Goal: Information Seeking & Learning: Learn about a topic

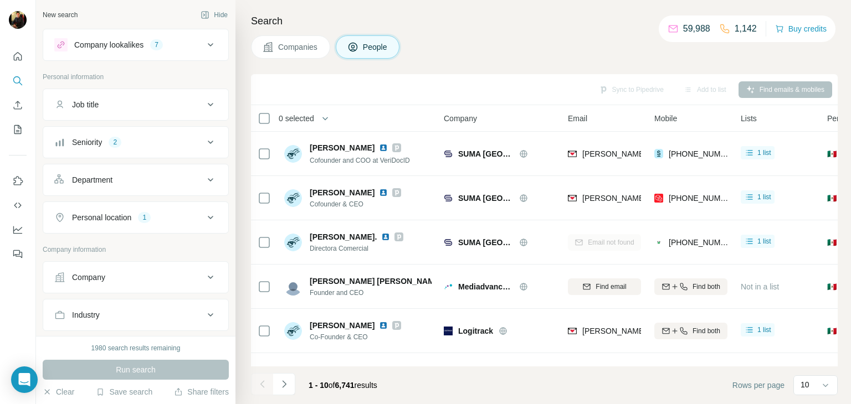
click at [304, 42] on span "Companies" at bounding box center [298, 47] width 40 height 11
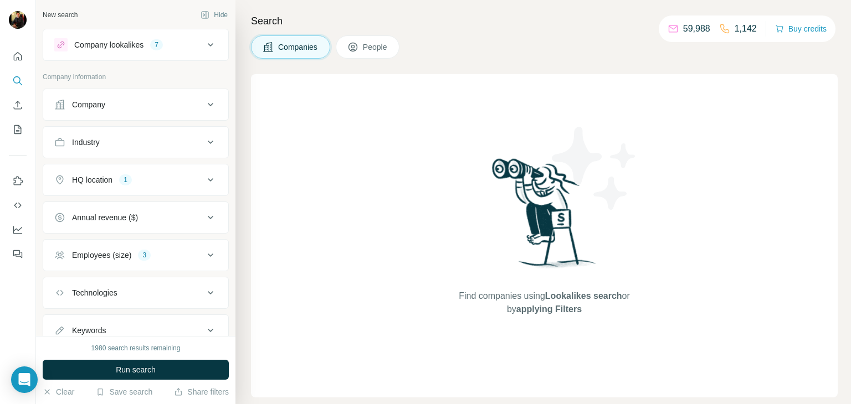
click at [358, 48] on icon at bounding box center [352, 47] width 11 height 11
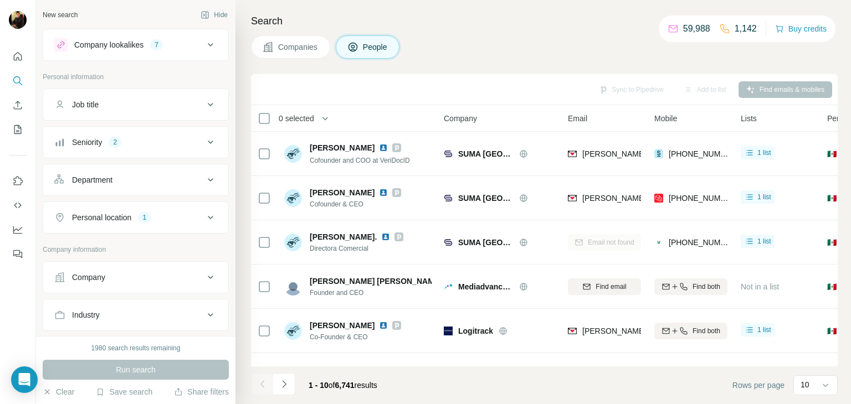
click at [259, 111] on th "0 selected" at bounding box center [339, 118] width 177 height 27
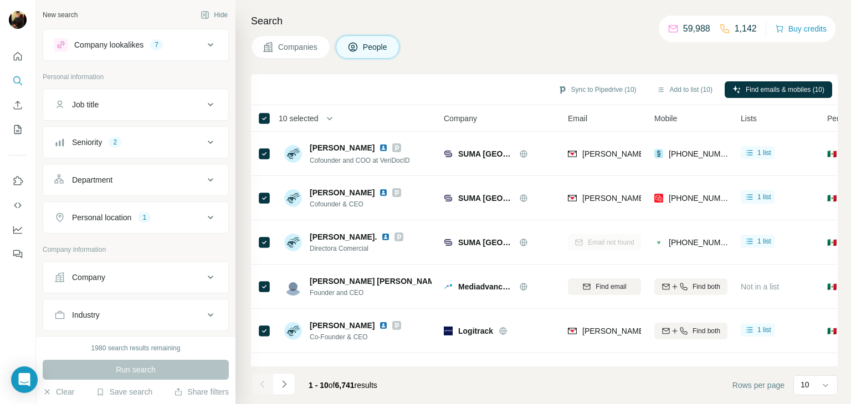
click at [547, 61] on div "Search Companies People Sync to Pipedrive (10) Add to list (10) Find emails & m…" at bounding box center [542, 202] width 615 height 404
click at [521, 60] on div "Search Companies People Sync to Pipedrive (10) Add to list (10) Find emails & m…" at bounding box center [542, 202] width 615 height 404
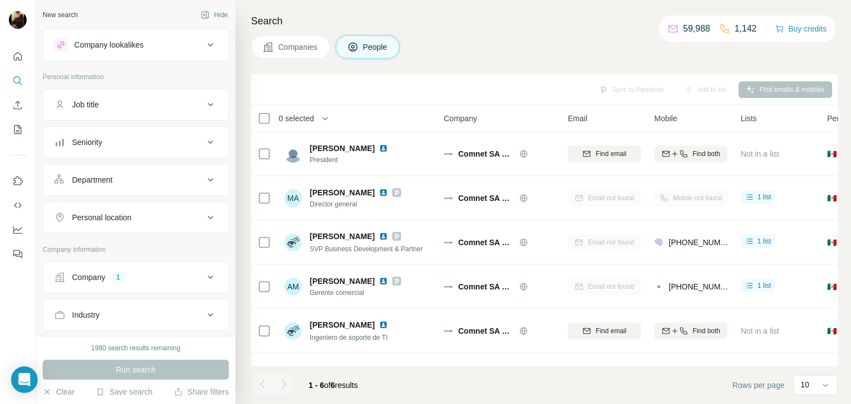
click at [295, 49] on span "Companies" at bounding box center [298, 47] width 40 height 11
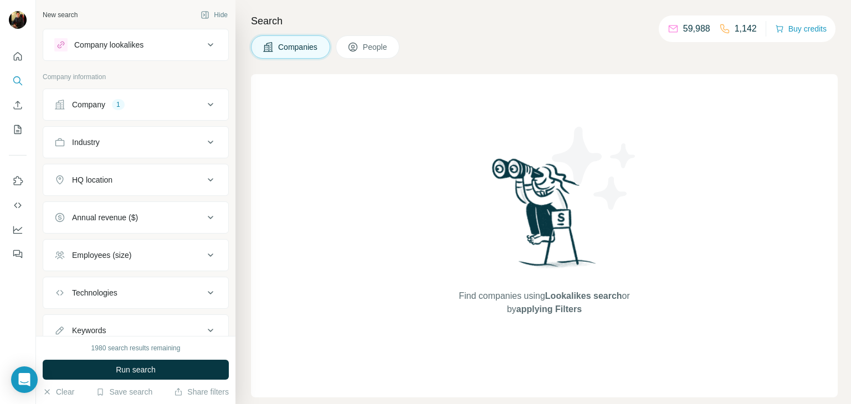
click at [385, 48] on span "People" at bounding box center [375, 47] width 25 height 11
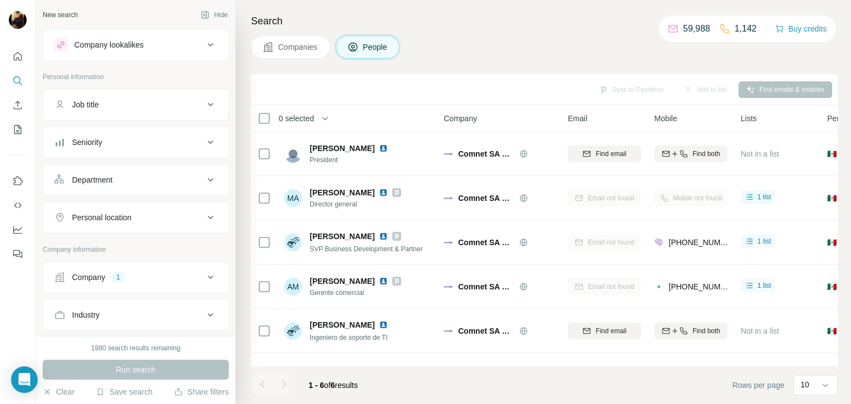
click at [273, 48] on button "Companies" at bounding box center [290, 46] width 79 height 23
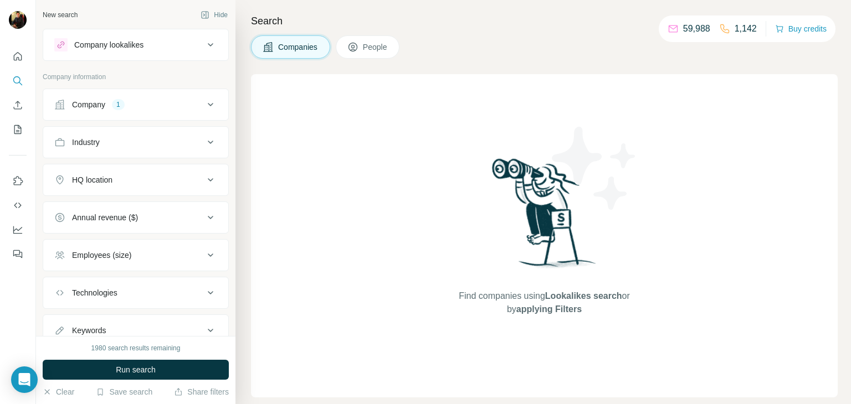
click at [371, 57] on button "People" at bounding box center [368, 46] width 64 height 23
